Goal: Contribute content: Add original content to the website for others to see

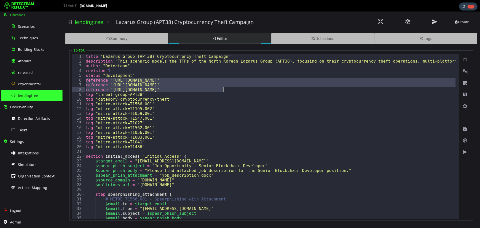
click at [151, 89] on div "title "Lazarus Group (APT38) Cryptocurrency Theft Campaign" description "This s…" at bounding box center [270, 136] width 371 height 165
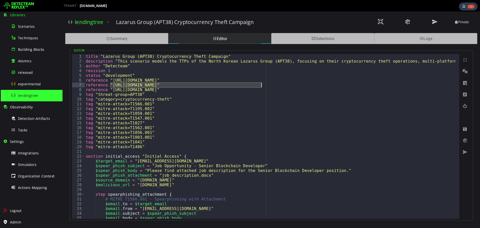
drag, startPoint x: 111, startPoint y: 86, endPoint x: 262, endPoint y: 85, distance: 151.6
click at [262, 85] on div "title "Lazarus Group (APT38) Cryptocurrency Theft Campaign" description "This s…" at bounding box center [449, 139] width 729 height 170
type textarea "**********"
click at [32, 92] on div "lendingtree" at bounding box center [35, 95] width 49 height 11
click at [34, 80] on div "experimental" at bounding box center [35, 83] width 49 height 11
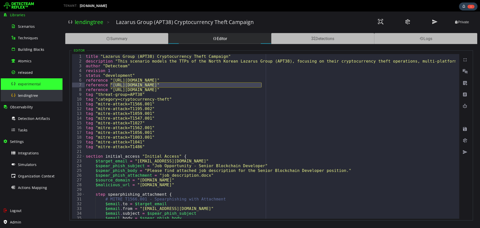
click at [35, 96] on span "lendingtree" at bounding box center [28, 95] width 20 height 5
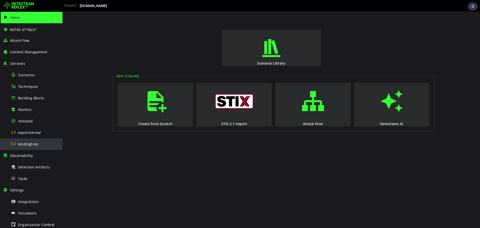
click at [31, 143] on span "lendingtree" at bounding box center [28, 144] width 20 height 5
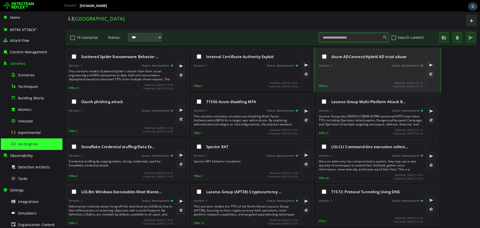
click at [363, 69] on div "Azure ADConnect/Hybrid AD trust abuse Version: 1 Status: development TTPs 0 Mod…" at bounding box center [371, 69] width 104 height 37
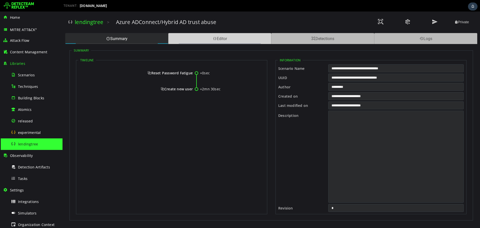
click at [205, 41] on div "Editor" at bounding box center [219, 38] width 103 height 11
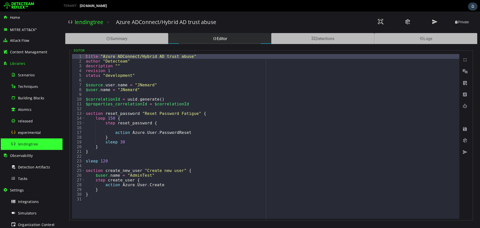
click at [34, 140] on div "lendingtree" at bounding box center [35, 143] width 49 height 11
click at [31, 132] on span "experimental" at bounding box center [29, 132] width 23 height 5
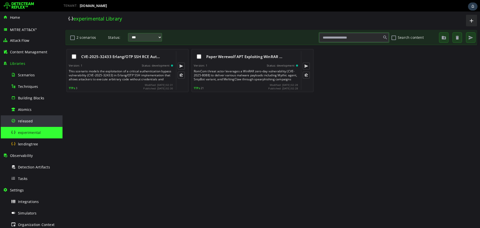
click at [28, 123] on span "released" at bounding box center [25, 121] width 15 height 5
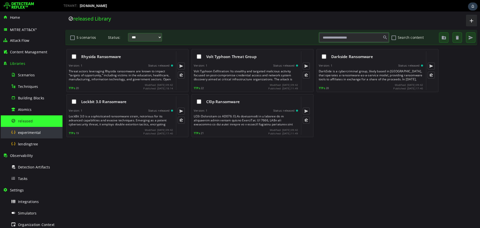
click at [30, 130] on div "experimental" at bounding box center [35, 132] width 49 height 11
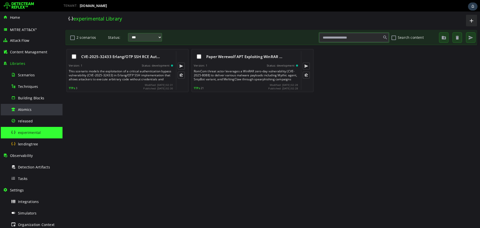
click at [29, 108] on span "Atomics" at bounding box center [25, 109] width 14 height 5
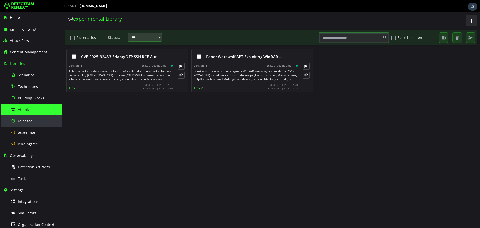
click at [30, 120] on span "released" at bounding box center [25, 121] width 15 height 5
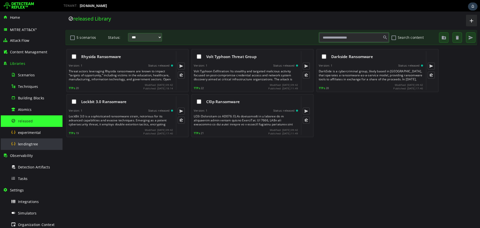
click at [30, 139] on div "lendingtree" at bounding box center [35, 143] width 49 height 11
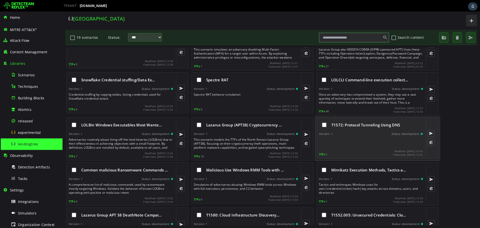
scroll to position [133, 0]
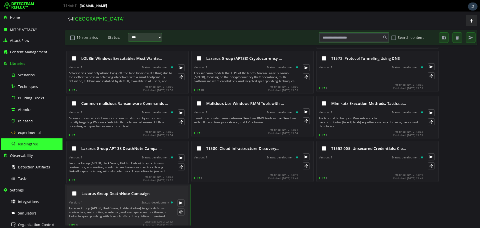
click at [139, 207] on div "Lazarus Group (APT38, Dark Seoul, Hidden Cobra) targets defense contractors, au…" at bounding box center [121, 212] width 105 height 12
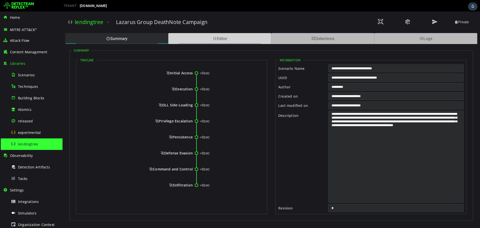
click at [203, 35] on div "Editor" at bounding box center [219, 38] width 103 height 11
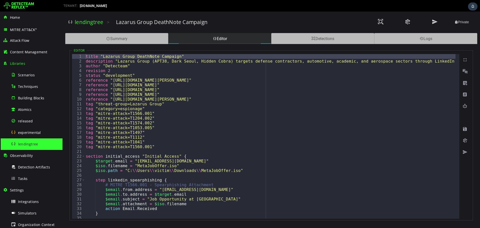
type textarea "**********"
drag, startPoint x: 102, startPoint y: 56, endPoint x: 174, endPoint y: 56, distance: 72.0
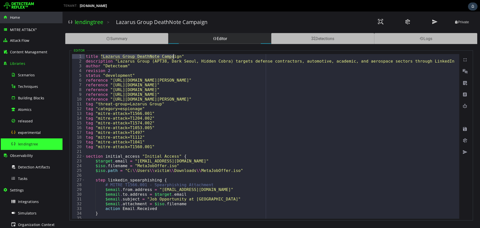
click at [23, 20] on div "Home" at bounding box center [31, 18] width 57 height 12
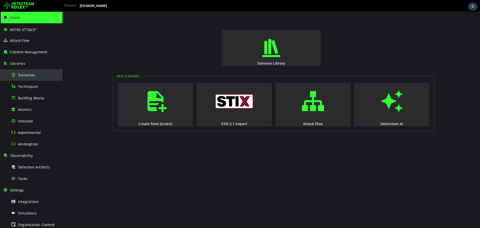
click at [45, 76] on div "Scenarios" at bounding box center [35, 74] width 49 height 11
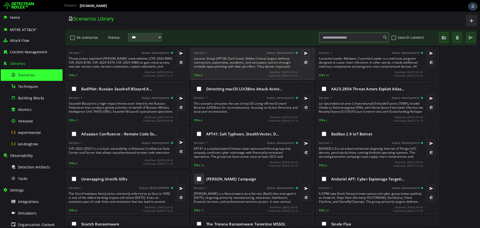
scroll to position [200, 0]
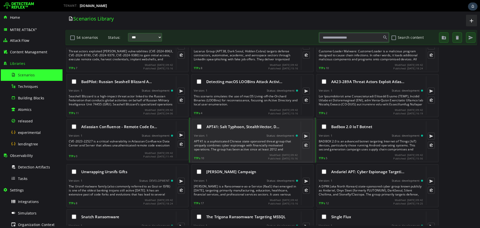
click at [220, 136] on div "Version: 1 Status: development" at bounding box center [246, 136] width 104 height 4
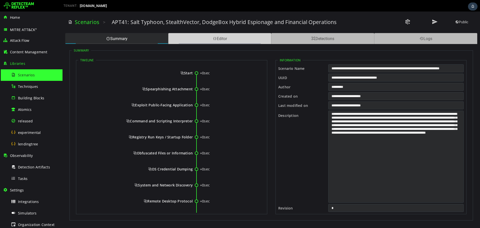
click at [171, 36] on div "Editor" at bounding box center [219, 38] width 103 height 11
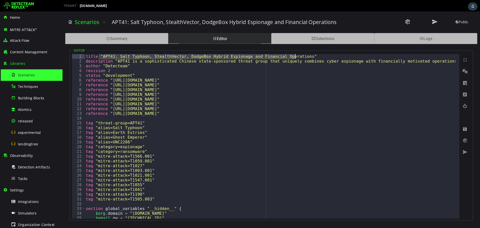
drag, startPoint x: 100, startPoint y: 58, endPoint x: 295, endPoint y: 55, distance: 195.1
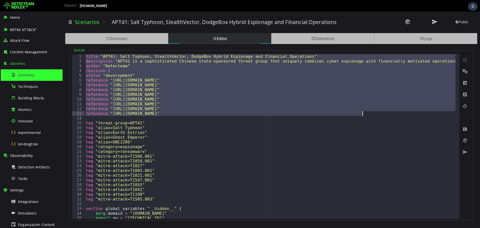
drag, startPoint x: 86, startPoint y: 56, endPoint x: 383, endPoint y: 112, distance: 301.7
click at [231, 105] on div "title "APT41: Salt Typhoon, StealthVector, DodgeBox Hybrid Espionage and Financ…" at bounding box center [270, 136] width 371 height 165
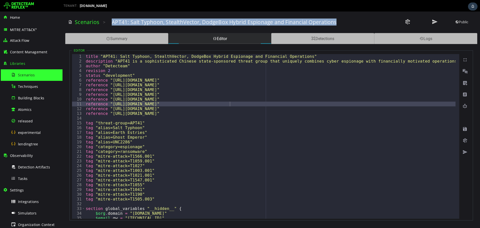
drag, startPoint x: 112, startPoint y: 23, endPoint x: 336, endPoint y: 21, distance: 224.6
click at [336, 21] on div "APT41: Salt Typhoon, StealthVector, DodgeBox Hybrid Espionage and Financial Ope…" at bounding box center [238, 22] width 252 height 7
copy h3 "APT41: Salt Typhoon, StealthVector, DodgeBox Hybrid Espionage and Financial Ope…"
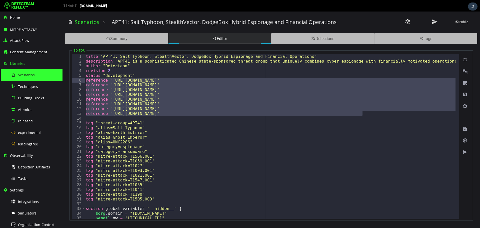
drag, startPoint x: 369, startPoint y: 114, endPoint x: 75, endPoint y: 80, distance: 295.6
click at [75, 80] on div "**********" at bounding box center [265, 136] width 387 height 165
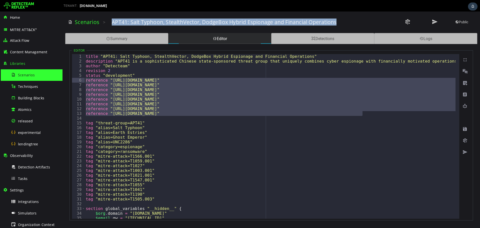
drag, startPoint x: 112, startPoint y: 21, endPoint x: 338, endPoint y: 25, distance: 226.9
click at [338, 25] on div "APT41: Salt Typhoon, StealthVector, DodgeBox Hybrid Espionage and Financial Ope…" at bounding box center [238, 22] width 252 height 7
copy h3 "APT41: Salt Typhoon, StealthVector, DodgeBox Hybrid Espionage and Financial Ope…"
click at [433, 19] on span at bounding box center [435, 22] width 6 height 7
click at [435, 22] on span at bounding box center [435, 22] width 6 height 7
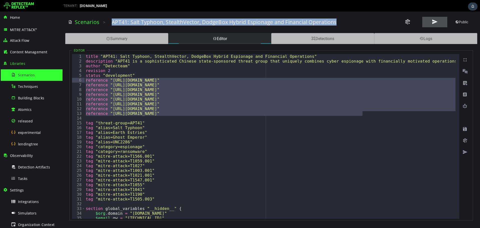
click at [435, 22] on span at bounding box center [435, 22] width 6 height 7
type textarea "**********"
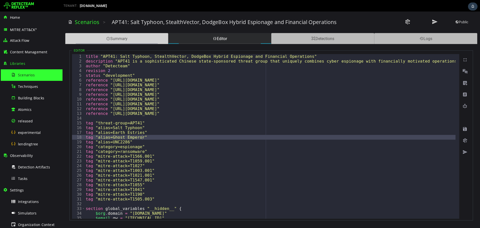
click at [144, 42] on div "Summary" at bounding box center [116, 38] width 103 height 11
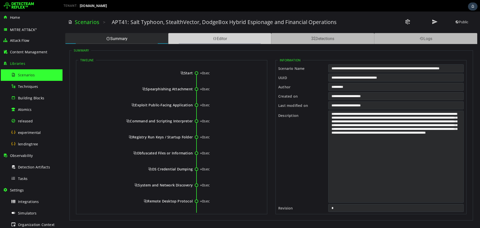
click at [189, 40] on div "Editor" at bounding box center [219, 38] width 103 height 11
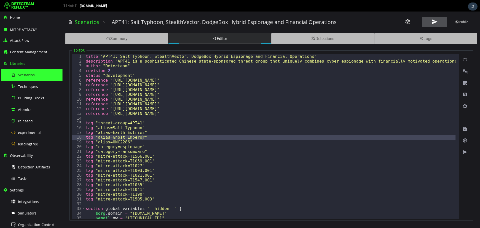
click at [436, 25] on span at bounding box center [435, 22] width 6 height 7
click at [438, 21] on button at bounding box center [434, 22] width 25 height 11
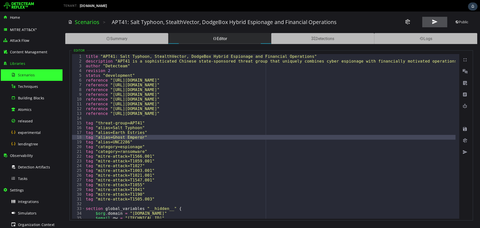
click at [438, 21] on button at bounding box center [434, 22] width 25 height 11
click at [42, 140] on div "lendingtree" at bounding box center [35, 143] width 49 height 11
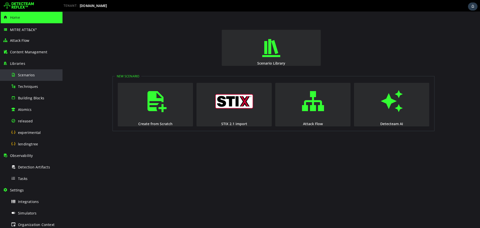
click at [44, 79] on div "Scenarios" at bounding box center [35, 74] width 49 height 11
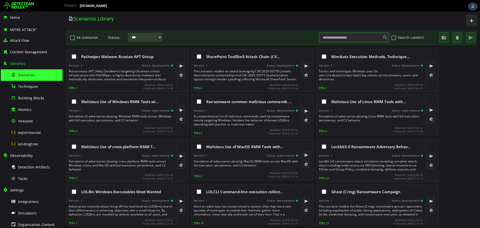
click at [356, 39] on input "text" at bounding box center [354, 37] width 69 height 9
paste input "*****"
type input "*****"
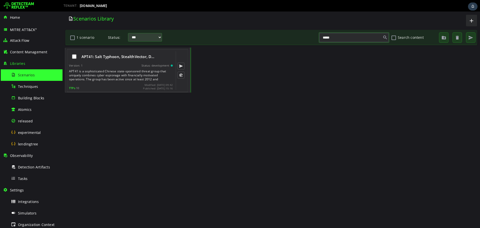
click at [138, 64] on div "Version: 1 Status: development" at bounding box center [121, 66] width 104 height 4
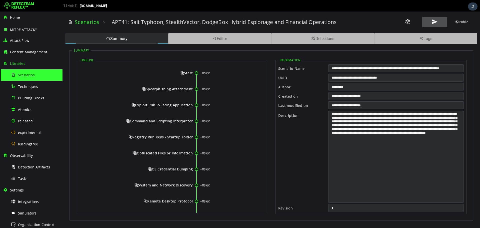
click at [438, 20] on button at bounding box center [434, 22] width 25 height 11
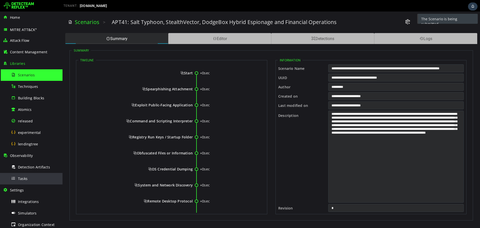
click at [28, 180] on div "Tasks" at bounding box center [35, 178] width 49 height 11
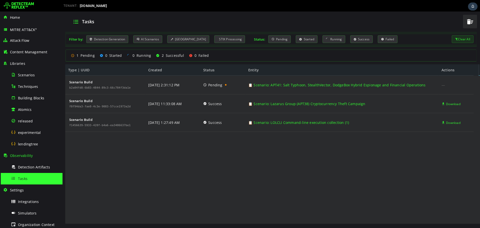
click at [282, 172] on div "Scenario Build b2a04fd8-6b83-4844-89c3-66c784f3da1e Scenario Build f0f94da3-fae…" at bounding box center [269, 150] width 408 height 149
click at [45, 165] on span "Detection Artifacts" at bounding box center [34, 167] width 32 height 5
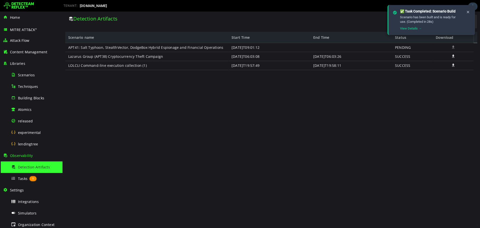
click at [293, 148] on div "APT41: Salt Typhoon, StealthVector, DodgeBox Hybrid Espionage and Financial Ope…" at bounding box center [269, 132] width 408 height 178
click at [22, 181] on div "Tasks 1" at bounding box center [35, 178] width 49 height 11
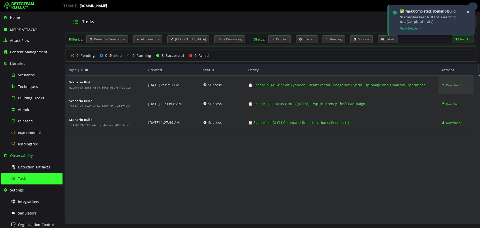
click at [450, 85] on span "Download" at bounding box center [453, 85] width 15 height 19
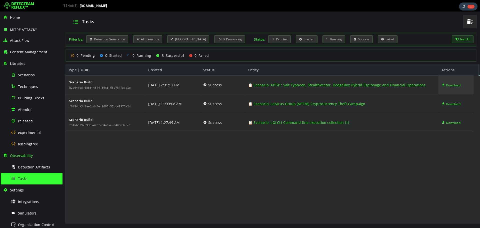
click at [446, 84] on span "Download" at bounding box center [453, 85] width 15 height 19
